Goal: Task Accomplishment & Management: Manage account settings

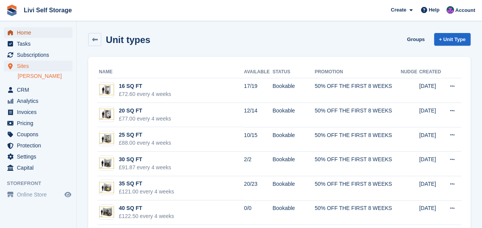
click at [31, 33] on span "Home" at bounding box center [40, 32] width 46 height 11
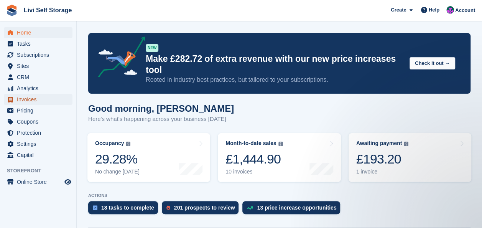
click at [23, 100] on span "Invoices" at bounding box center [40, 99] width 46 height 11
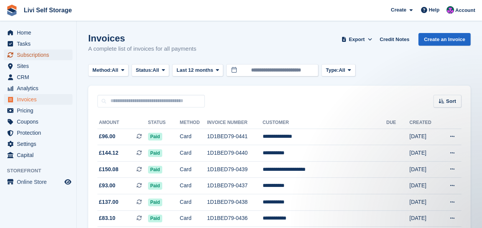
click at [26, 53] on span "Subscriptions" at bounding box center [40, 54] width 46 height 11
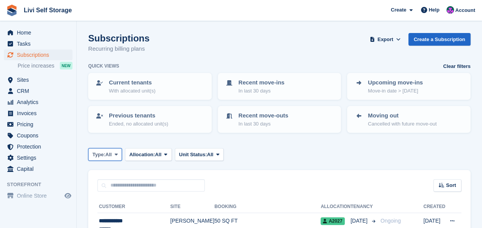
click at [117, 155] on icon at bounding box center [116, 154] width 3 height 5
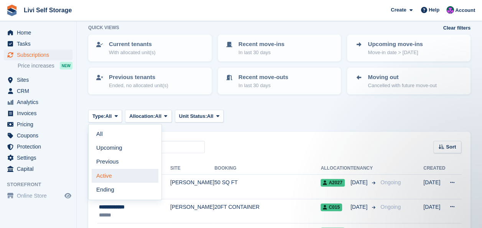
click at [108, 176] on link "Active" at bounding box center [125, 176] width 67 height 14
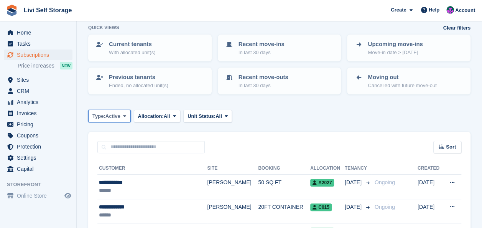
click at [126, 115] on icon at bounding box center [124, 116] width 3 height 5
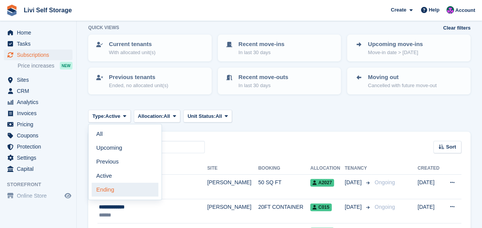
click at [105, 188] on link "Ending" at bounding box center [125, 190] width 67 height 14
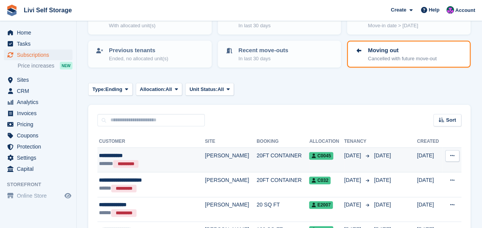
scroll to position [77, 0]
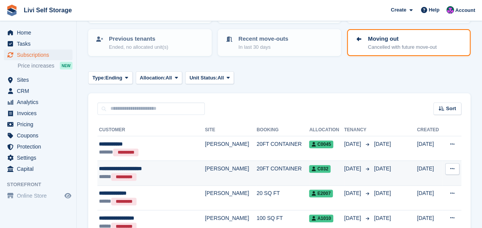
click at [150, 168] on div "**********" at bounding box center [144, 169] width 91 height 8
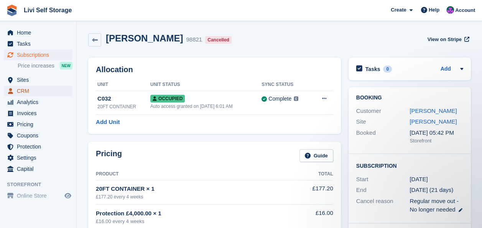
click at [23, 92] on span "CRM" at bounding box center [40, 91] width 46 height 11
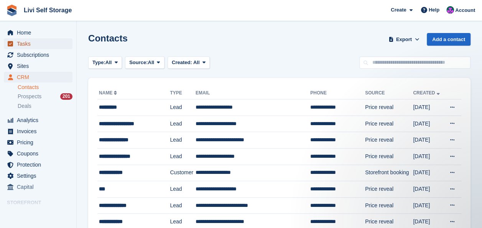
click at [21, 42] on span "Tasks" at bounding box center [40, 43] width 46 height 11
